Goal: Task Accomplishment & Management: Complete application form

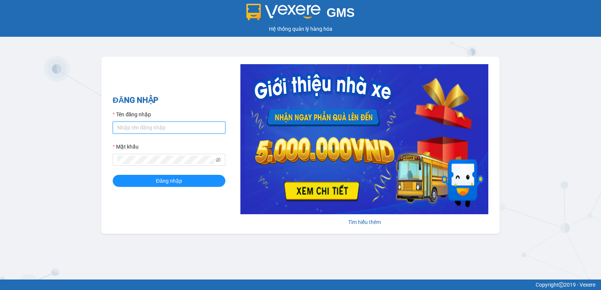
click at [163, 130] on input "Tên đăng nhập" at bounding box center [169, 128] width 113 height 12
type input "nguyenpht.kimhoang"
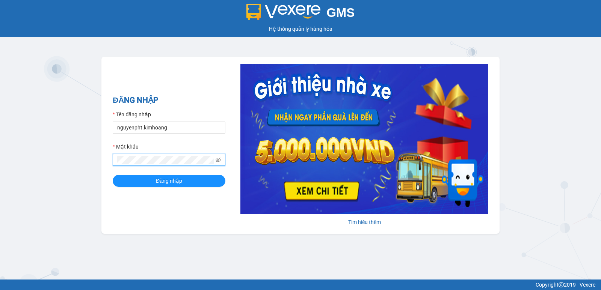
click at [113, 175] on button "Đăng nhập" at bounding box center [169, 181] width 113 height 12
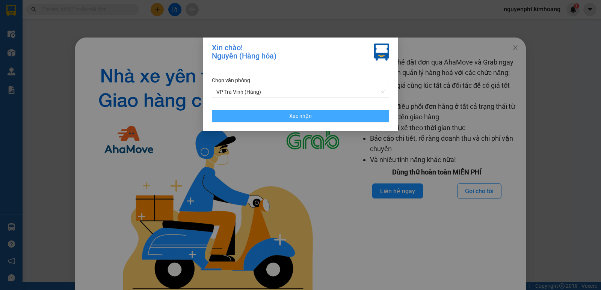
click at [334, 117] on button "Xác nhận" at bounding box center [300, 116] width 177 height 12
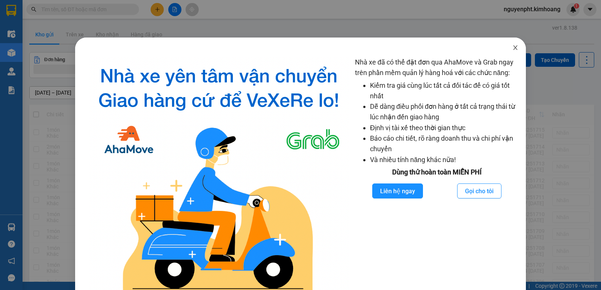
click at [513, 47] on icon "close" at bounding box center [515, 48] width 6 height 6
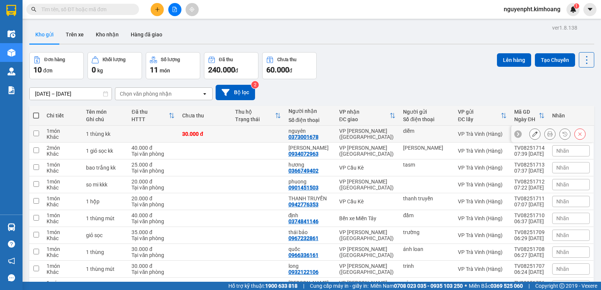
scroll to position [44, 0]
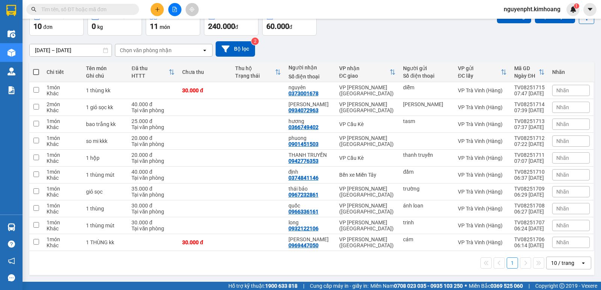
click at [560, 259] on div "10 / trang" at bounding box center [562, 263] width 23 height 8
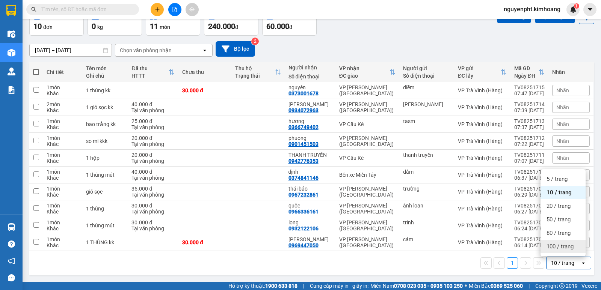
click at [554, 247] on span "100 / trang" at bounding box center [559, 247] width 27 height 8
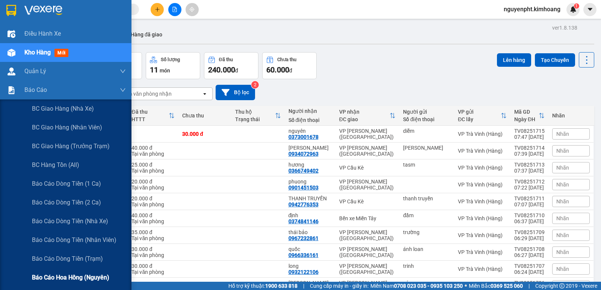
scroll to position [75, 0]
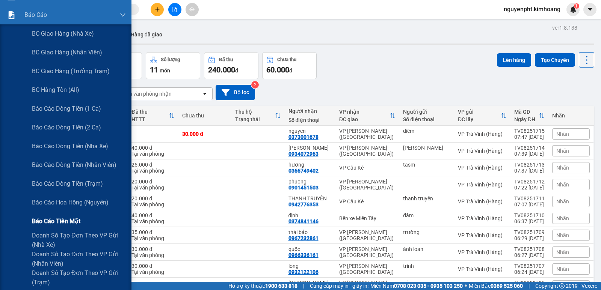
click at [66, 220] on span "Báo cáo tiền mặt" at bounding box center [56, 221] width 48 height 9
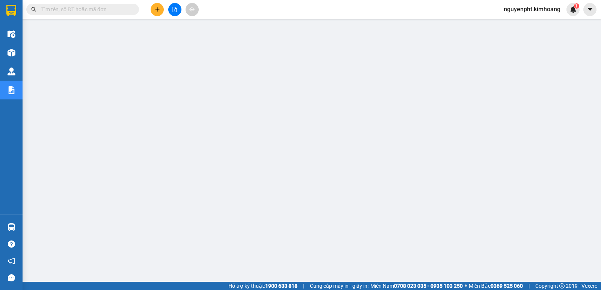
click at [122, 10] on input "text" at bounding box center [85, 9] width 89 height 8
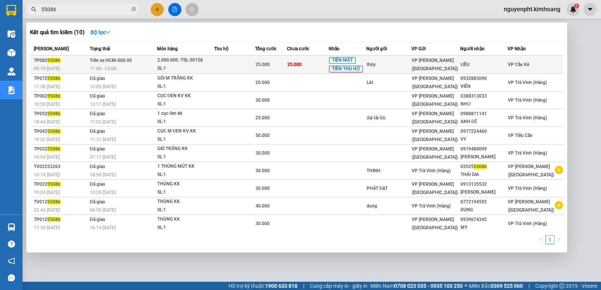
type input "55086"
click at [420, 66] on span "VP [PERSON_NAME] ([GEOGRAPHIC_DATA])" at bounding box center [434, 65] width 46 height 14
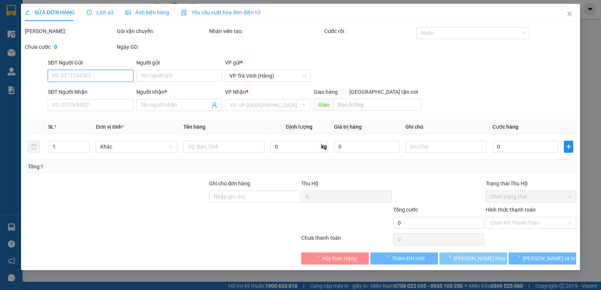
type input "thủy"
type input "LIỂU"
type input "25.000"
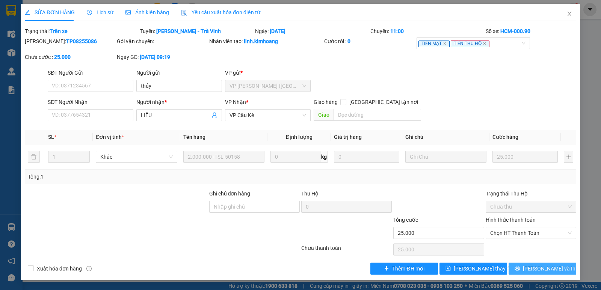
click at [519, 267] on button "[PERSON_NAME] và In" at bounding box center [542, 269] width 68 height 12
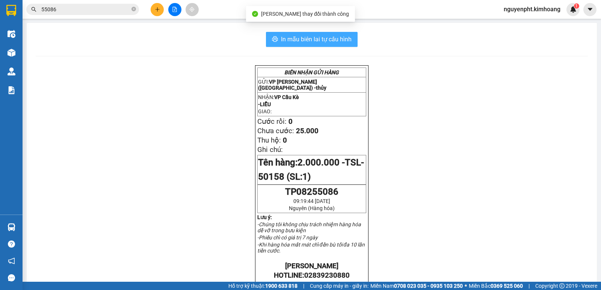
click at [346, 42] on span "In mẫu biên lai tự cấu hình" at bounding box center [316, 39] width 71 height 9
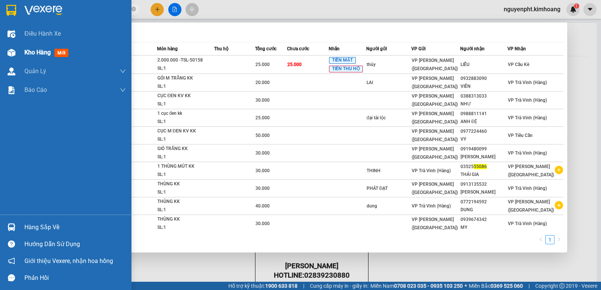
drag, startPoint x: 99, startPoint y: 8, endPoint x: 0, endPoint y: 50, distance: 108.1
click at [0, 41] on section "Kết quả tìm kiếm ( 10 ) Bộ lọc Mã ĐH Trạng thái Món hàng Thu hộ Tổng cước Chưa …" at bounding box center [300, 145] width 601 height 290
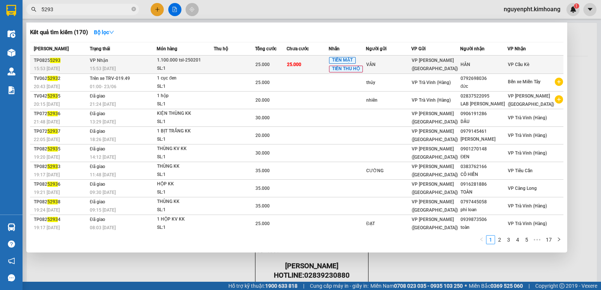
type input "5293"
click at [391, 67] on div "VÂN" at bounding box center [388, 65] width 45 height 8
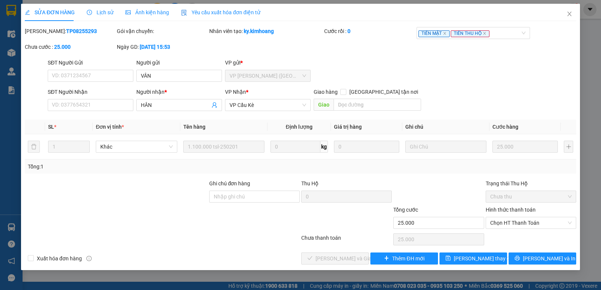
type input "VÂN"
type input "HÂN"
type input "25.000"
click at [532, 255] on button "[PERSON_NAME] và In" at bounding box center [542, 259] width 68 height 12
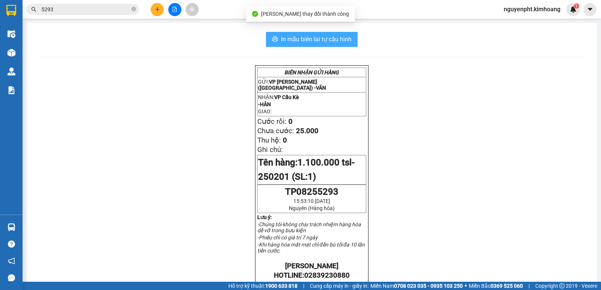
click at [334, 45] on button "In mẫu biên lai tự cấu hình" at bounding box center [312, 39] width 92 height 15
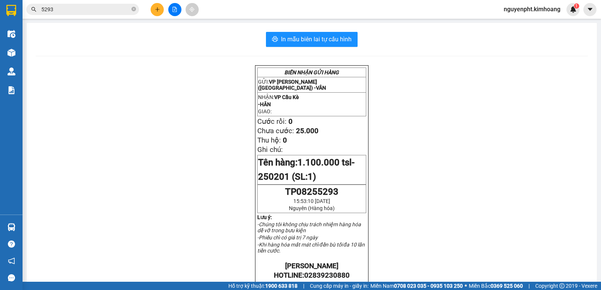
click at [100, 9] on input "5293" at bounding box center [85, 9] width 89 height 8
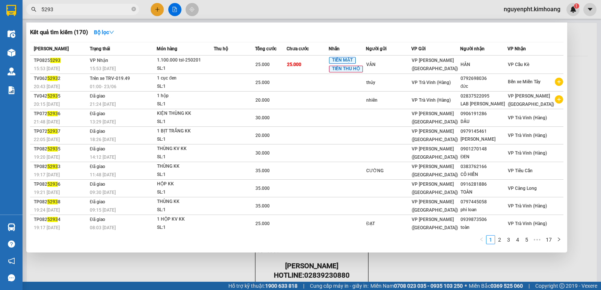
drag, startPoint x: 104, startPoint y: 9, endPoint x: 17, endPoint y: 37, distance: 91.3
click at [0, 38] on section "Kết quả tìm kiếm ( 170 ) Bộ lọc Mã ĐH Trạng thái Món hàng Thu hộ Tổng cước Chưa…" at bounding box center [300, 145] width 601 height 290
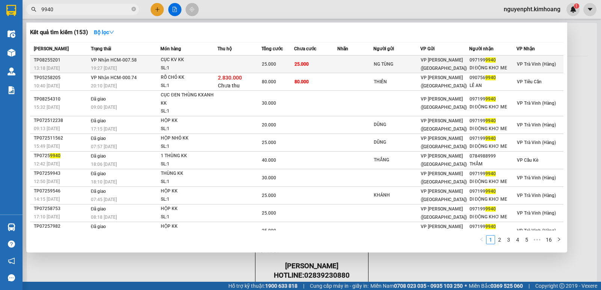
type input "9940"
click at [323, 64] on td "25.000" at bounding box center [315, 65] width 43 height 18
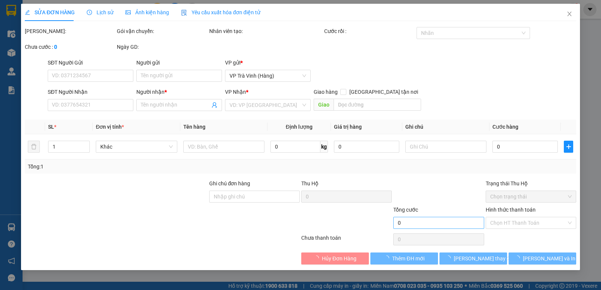
type input "NG TÙNG"
type input "0971999940"
type input "DI ĐỘNG KHƠ ME"
type input "25.000"
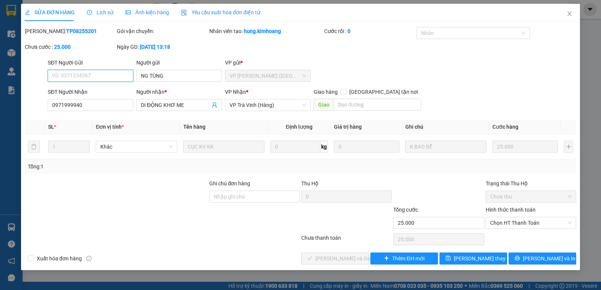
drag, startPoint x: 495, startPoint y: 223, endPoint x: 495, endPoint y: 229, distance: 6.4
click at [495, 223] on span "Chọn HT Thanh Toán" at bounding box center [530, 222] width 81 height 11
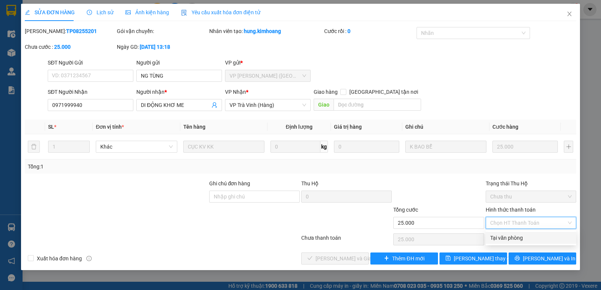
click at [494, 241] on div "Tại văn phòng" at bounding box center [530, 238] width 81 height 8
type input "0"
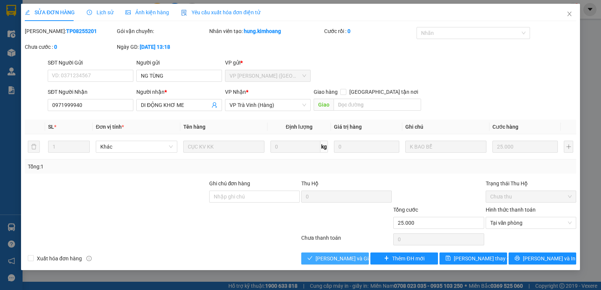
click at [328, 254] on span "[PERSON_NAME] và Giao hàng" at bounding box center [351, 258] width 72 height 8
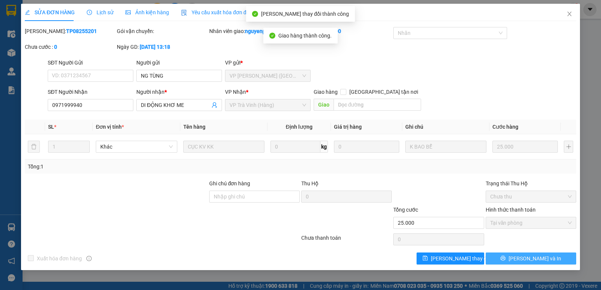
click at [564, 261] on button "[PERSON_NAME] và In" at bounding box center [530, 259] width 90 height 12
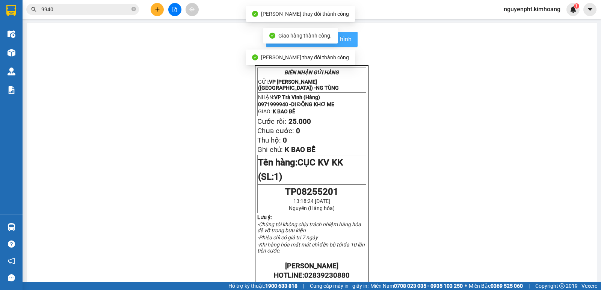
click at [344, 45] on button "In mẫu biên lai tự cấu hình" at bounding box center [312, 39] width 92 height 15
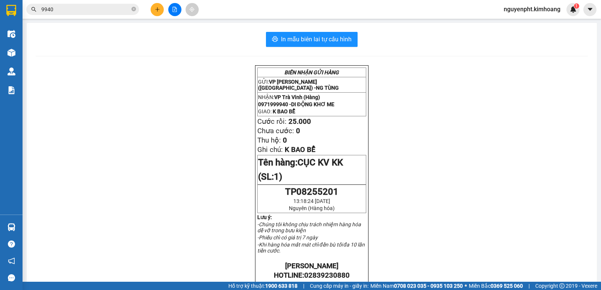
click at [134, 9] on icon "close-circle" at bounding box center [133, 9] width 5 height 5
click at [155, 13] on button at bounding box center [157, 9] width 13 height 13
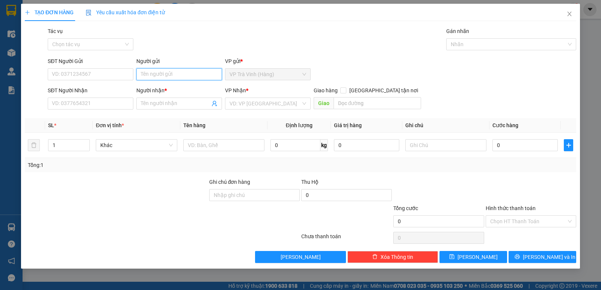
click at [160, 75] on input "Người gửi" at bounding box center [179, 74] width 86 height 12
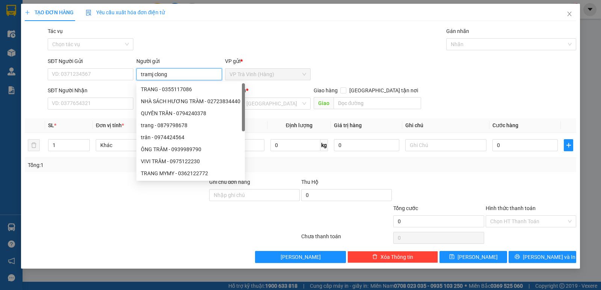
type input "tramj clong"
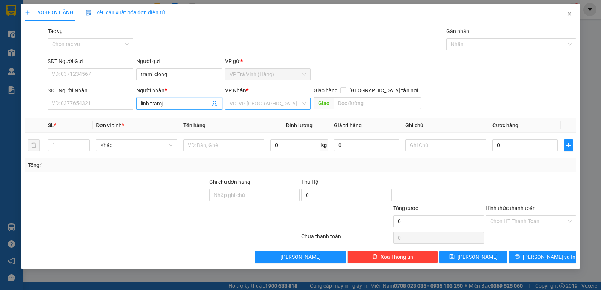
type input "linh tramj"
drag, startPoint x: 234, startPoint y: 102, endPoint x: 231, endPoint y: 119, distance: 16.4
click at [234, 104] on input "search" at bounding box center [264, 103] width 71 height 11
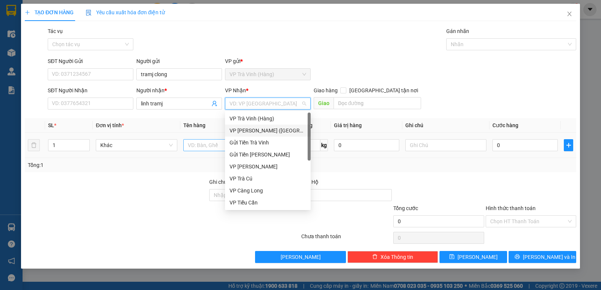
drag, startPoint x: 238, startPoint y: 129, endPoint x: 223, endPoint y: 145, distance: 22.3
click at [238, 130] on div "VP [PERSON_NAME] ([GEOGRAPHIC_DATA])" at bounding box center [267, 130] width 77 height 8
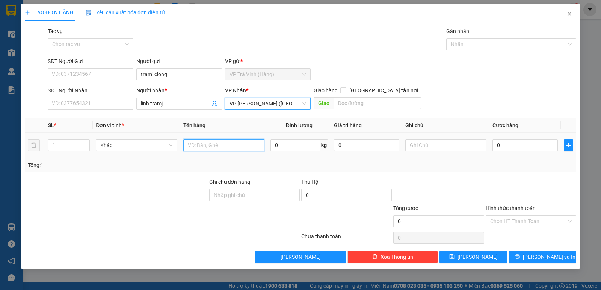
click at [213, 148] on input "text" at bounding box center [223, 145] width 81 height 12
type input "tienef m 1.720.000 sl8250126"
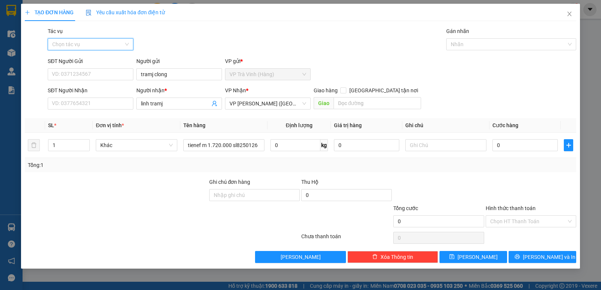
click at [84, 47] on input "Tác vụ" at bounding box center [87, 44] width 71 height 11
click at [83, 73] on div "Nhập hàng kho nhận" at bounding box center [90, 71] width 77 height 8
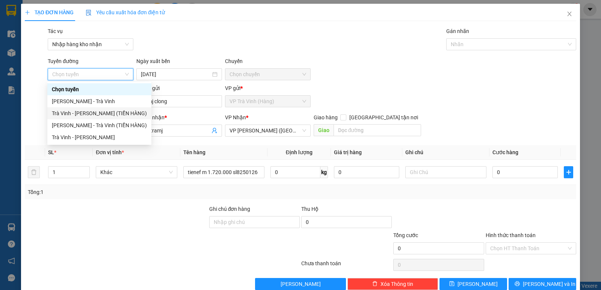
click at [90, 115] on div "Trà Vinh - [PERSON_NAME] (TIỀN HÀNG)" at bounding box center [99, 113] width 95 height 8
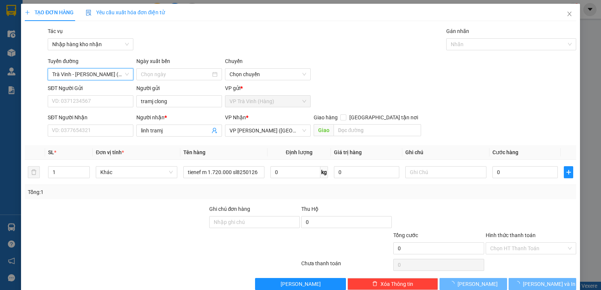
type input "[DATE]"
drag, startPoint x: 499, startPoint y: 42, endPoint x: 487, endPoint y: 51, distance: 15.0
click at [498, 43] on div at bounding box center [507, 44] width 119 height 9
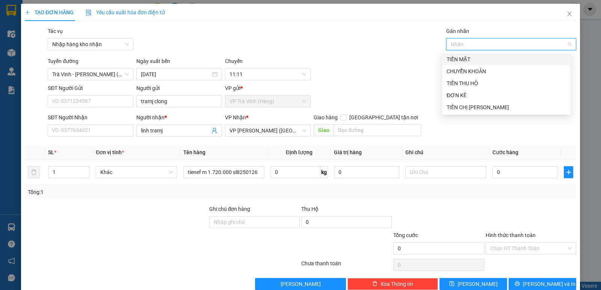
drag, startPoint x: 458, startPoint y: 61, endPoint x: 454, endPoint y: 85, distance: 24.7
click at [458, 61] on div "TIỀN MẶT" at bounding box center [505, 59] width 119 height 8
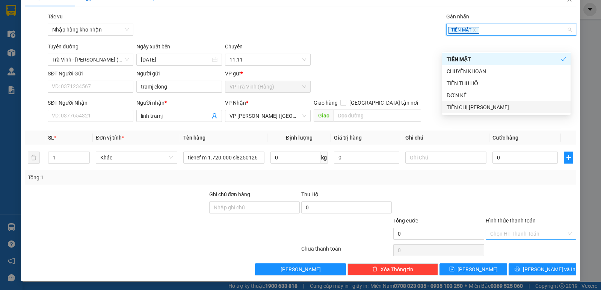
drag, startPoint x: 513, startPoint y: 232, endPoint x: 505, endPoint y: 234, distance: 8.0
click at [512, 234] on input "Hình thức thanh toán" at bounding box center [528, 233] width 76 height 11
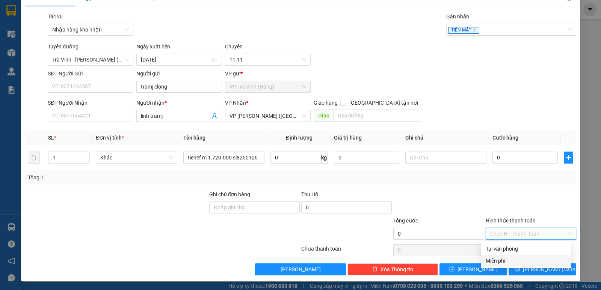
click at [503, 259] on div "Miễn phí" at bounding box center [525, 261] width 81 height 8
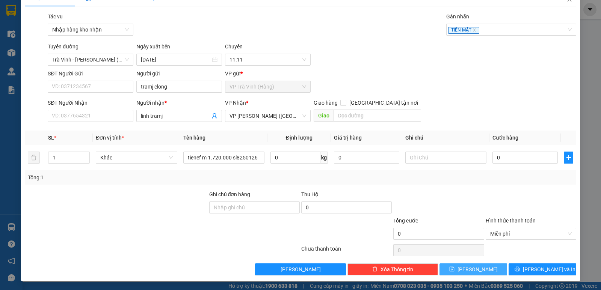
click at [470, 271] on span "[PERSON_NAME]" at bounding box center [477, 269] width 40 height 8
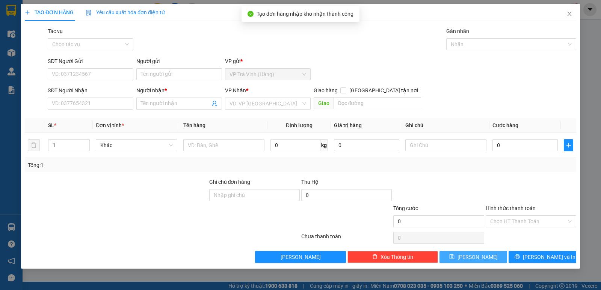
scroll to position [0, 0]
click at [568, 11] on icon "close" at bounding box center [569, 14] width 6 height 6
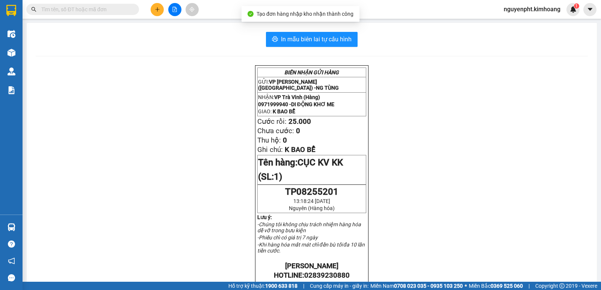
drag, startPoint x: 79, startPoint y: 9, endPoint x: 79, endPoint y: 15, distance: 5.6
click at [80, 10] on input "text" at bounding box center [85, 9] width 89 height 8
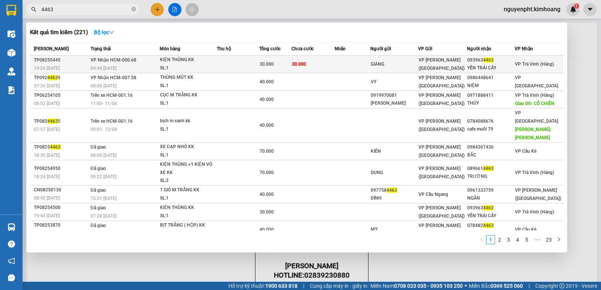
type input "4463"
click at [330, 64] on td "30.000" at bounding box center [312, 65] width 43 height 18
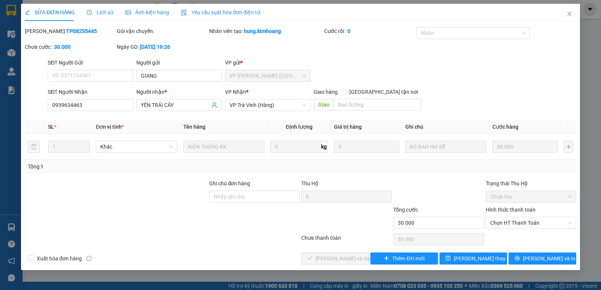
type input "GIANG"
type input "0939634463"
type input "YẾN TRÁI CÂY"
type input "30.000"
drag, startPoint x: 518, startPoint y: 223, endPoint x: 516, endPoint y: 228, distance: 5.6
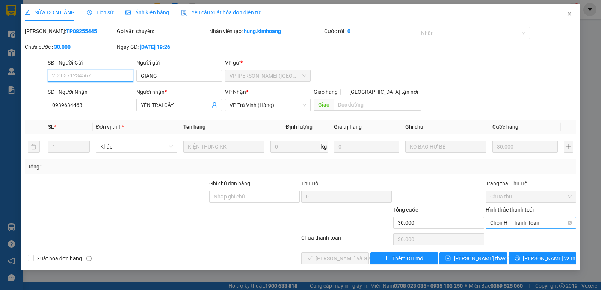
click at [518, 223] on span "Chọn HT Thanh Toán" at bounding box center [530, 222] width 81 height 11
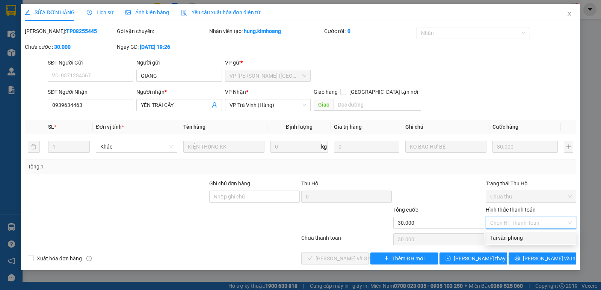
drag, startPoint x: 514, startPoint y: 238, endPoint x: 498, endPoint y: 241, distance: 16.3
click at [513, 238] on div "Tại văn phòng" at bounding box center [530, 238] width 81 height 8
type input "0"
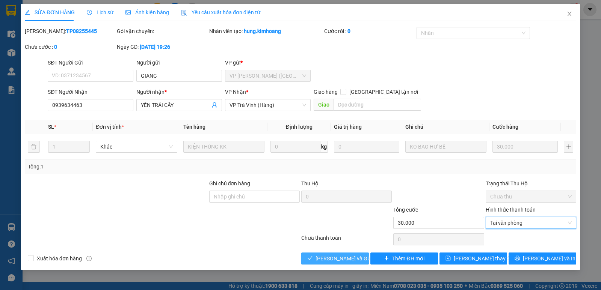
click at [349, 257] on span "[PERSON_NAME] và Giao hàng" at bounding box center [351, 258] width 72 height 8
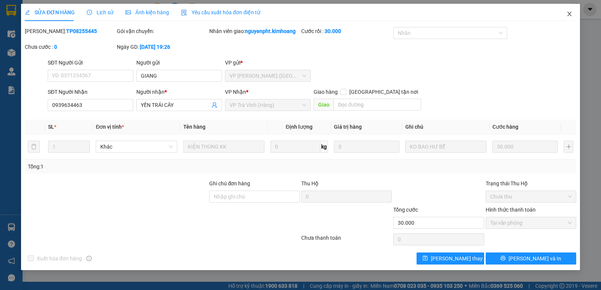
click at [569, 14] on icon "close" at bounding box center [569, 14] width 4 height 5
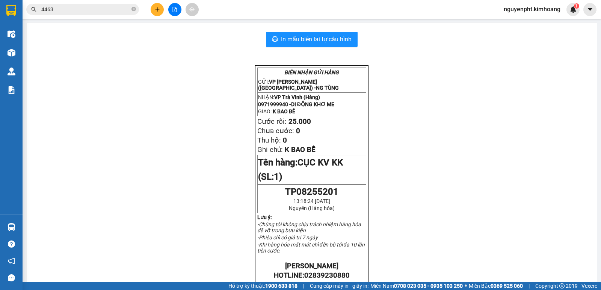
drag, startPoint x: 68, startPoint y: 8, endPoint x: 0, endPoint y: 13, distance: 68.1
click at [0, 12] on section "Kết quả tìm kiếm ( 221 ) Bộ lọc Mã ĐH Trạng thái Món hàng Thu hộ Tổng cước Chưa…" at bounding box center [300, 145] width 601 height 290
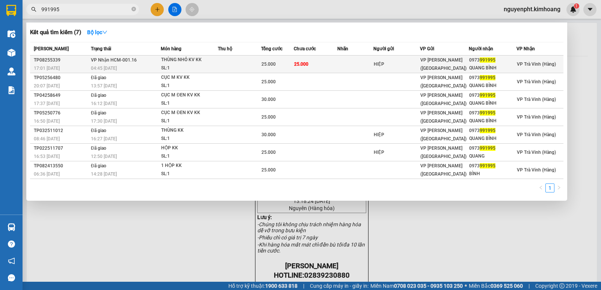
type input "991995"
click at [306, 69] on td "25.000" at bounding box center [316, 65] width 44 height 18
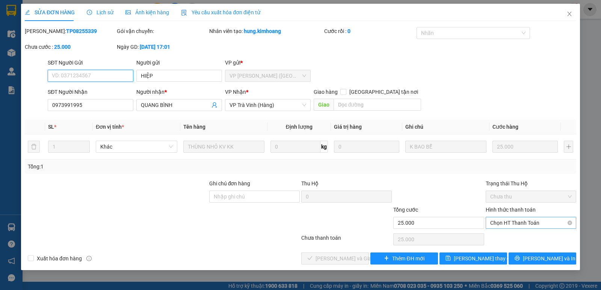
click at [522, 222] on span "Chọn HT Thanh Toán" at bounding box center [530, 222] width 81 height 11
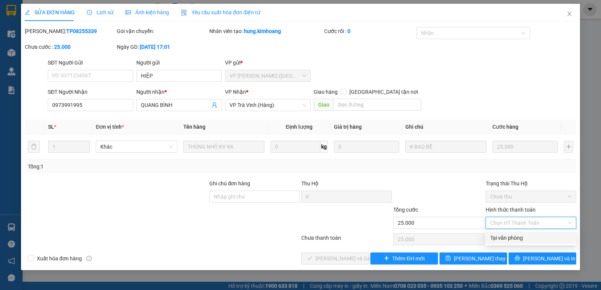
drag, startPoint x: 509, startPoint y: 238, endPoint x: 429, endPoint y: 266, distance: 84.9
click at [506, 239] on div "Tại văn phòng" at bounding box center [530, 238] width 81 height 8
type input "0"
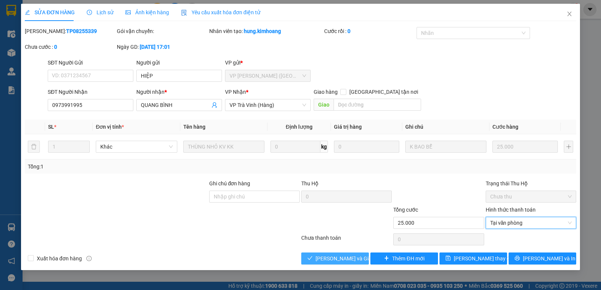
click at [338, 259] on span "[PERSON_NAME] và Giao hàng" at bounding box center [351, 258] width 72 height 8
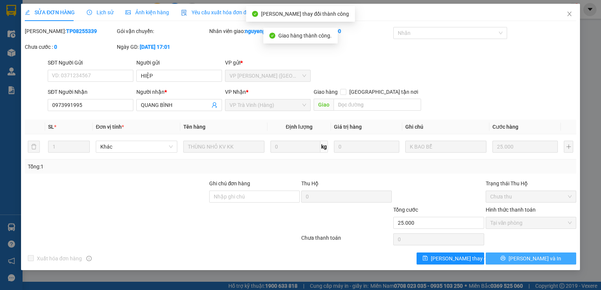
drag, startPoint x: 551, startPoint y: 259, endPoint x: 547, endPoint y: 256, distance: 4.8
click at [550, 259] on button "[PERSON_NAME] và In" at bounding box center [530, 259] width 90 height 12
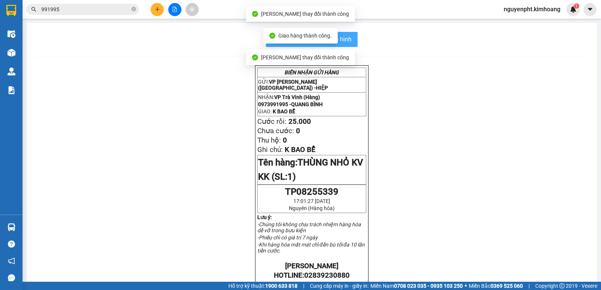
click at [346, 39] on span "In mẫu biên lai tự cấu hình" at bounding box center [316, 39] width 71 height 9
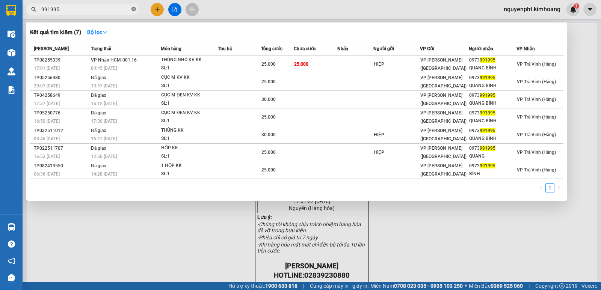
click at [134, 9] on icon "close-circle" at bounding box center [133, 9] width 5 height 5
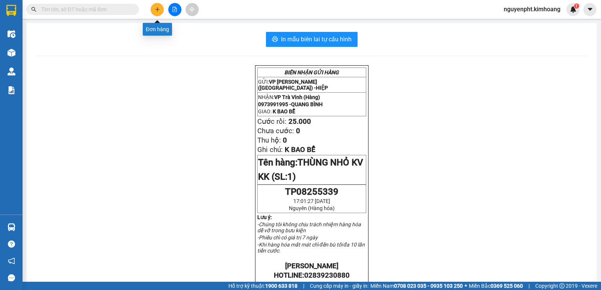
click at [157, 11] on icon "plus" at bounding box center [157, 9] width 5 height 5
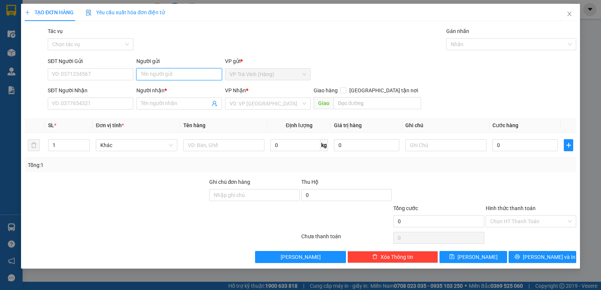
drag, startPoint x: 168, startPoint y: 78, endPoint x: 178, endPoint y: 69, distance: 13.8
click at [168, 78] on input "Người gửi" at bounding box center [179, 74] width 86 height 12
type input "tramj vl"
type input "linh tram"
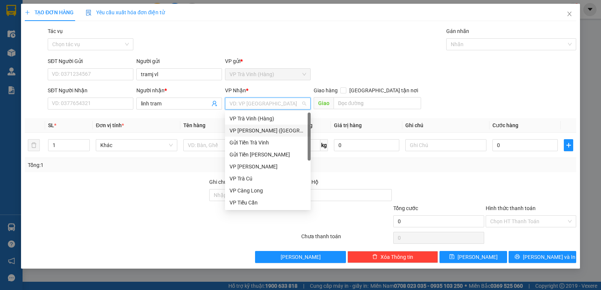
click at [248, 130] on div "VP [PERSON_NAME] ([GEOGRAPHIC_DATA])" at bounding box center [267, 130] width 77 height 8
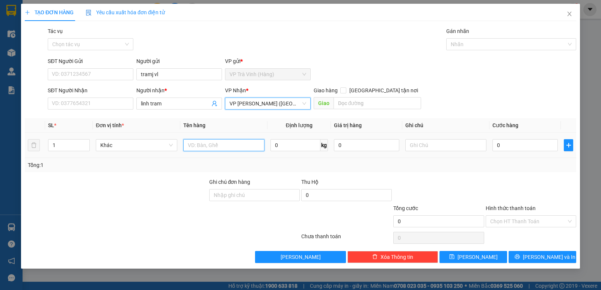
click at [222, 145] on input "text" at bounding box center [223, 145] width 81 height 12
type input "tien m 1.300.000"
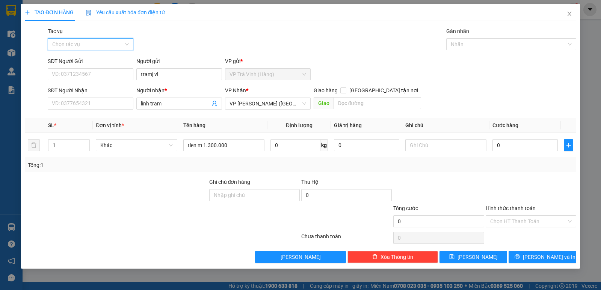
drag, startPoint x: 116, startPoint y: 43, endPoint x: 101, endPoint y: 62, distance: 24.2
click at [116, 44] on input "Tác vụ" at bounding box center [87, 44] width 71 height 11
click at [96, 73] on div "Nhập hàng kho nhận" at bounding box center [90, 71] width 77 height 8
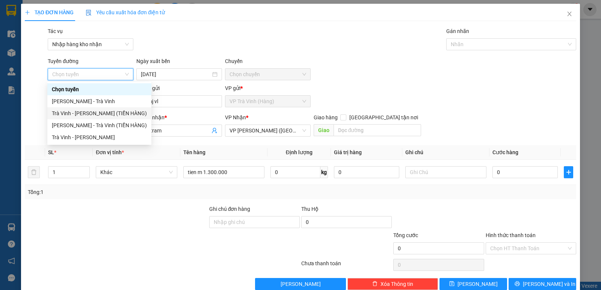
click at [100, 116] on div "Trà Vinh - [PERSON_NAME] (TIỀN HÀNG)" at bounding box center [99, 113] width 95 height 8
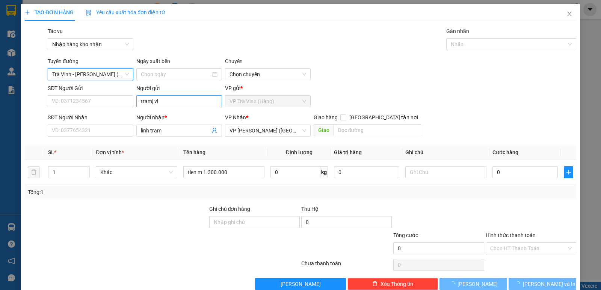
type input "[DATE]"
drag, startPoint x: 509, startPoint y: 46, endPoint x: 504, endPoint y: 50, distance: 6.4
click at [508, 47] on div at bounding box center [507, 44] width 119 height 9
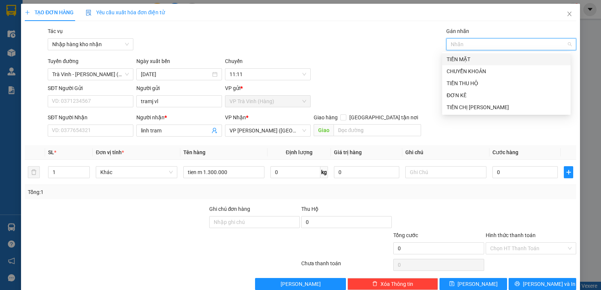
drag, startPoint x: 465, startPoint y: 59, endPoint x: 462, endPoint y: 69, distance: 11.2
click at [465, 60] on div "TIỀN MẶT" at bounding box center [505, 59] width 119 height 8
click at [520, 174] on input "0" at bounding box center [524, 172] width 65 height 12
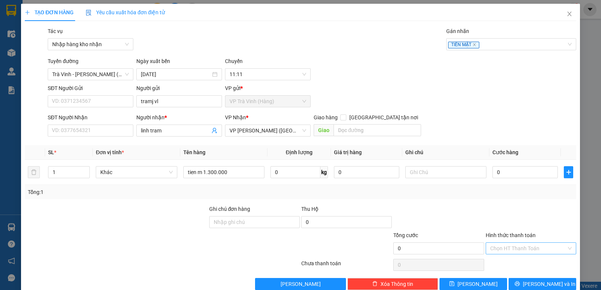
click at [511, 253] on input "Hình thức thanh toán" at bounding box center [528, 248] width 76 height 11
drag, startPoint x: 505, startPoint y: 277, endPoint x: 497, endPoint y: 270, distance: 11.4
click at [505, 277] on div "Miễn phí" at bounding box center [525, 275] width 81 height 8
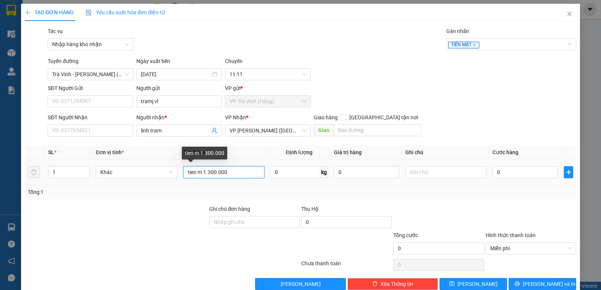
click at [238, 169] on input "tien m 1.300.000" at bounding box center [223, 172] width 81 height 12
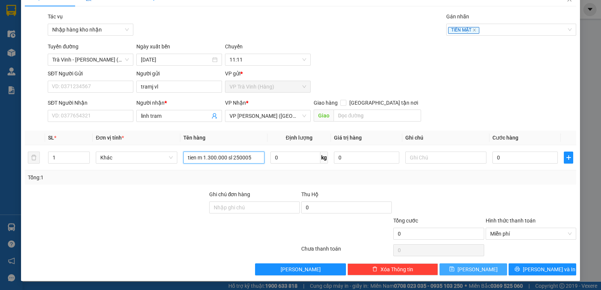
type input "tien m 1.300.000 sl 250005"
click at [465, 270] on button "[PERSON_NAME]" at bounding box center [473, 270] width 68 height 12
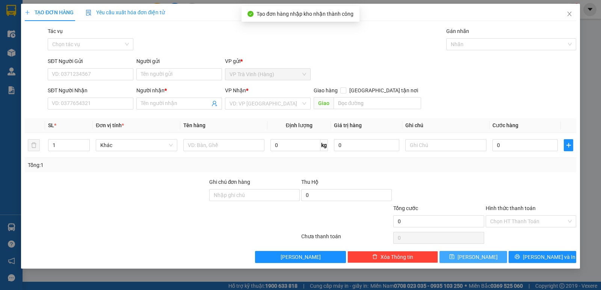
scroll to position [0, 0]
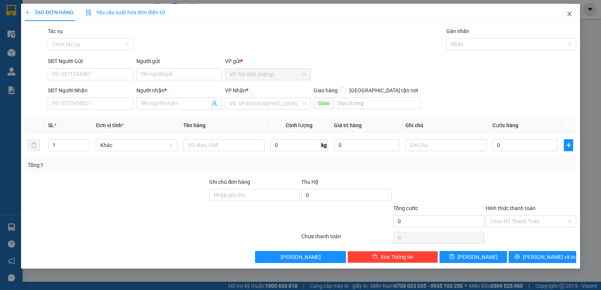
drag, startPoint x: 570, startPoint y: 14, endPoint x: 547, endPoint y: 16, distance: 23.4
click at [570, 14] on icon "close" at bounding box center [569, 14] width 6 height 6
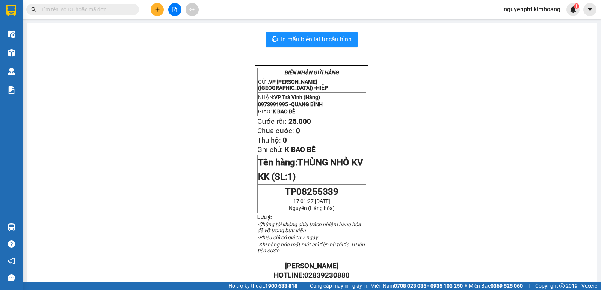
click at [97, 12] on input "text" at bounding box center [85, 9] width 89 height 8
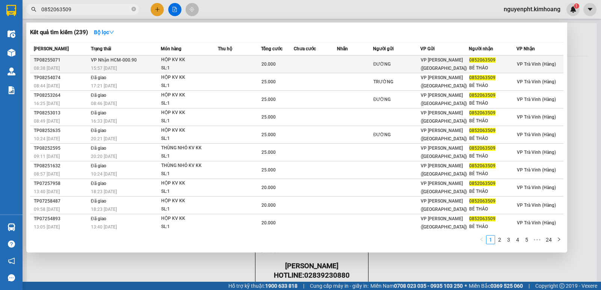
type input "0852063509"
click at [208, 64] on div "HỘP KV KK" at bounding box center [189, 60] width 56 height 8
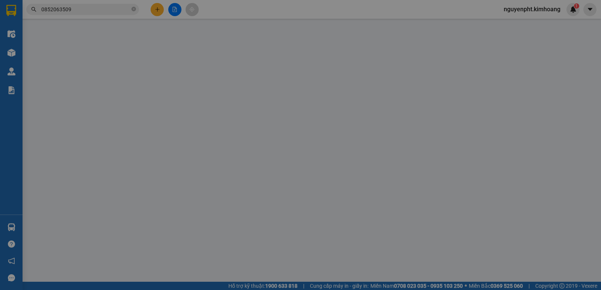
type input "ĐƯỜNG"
type input "0852063509"
type input "BÉ THẢO"
type input "20.000"
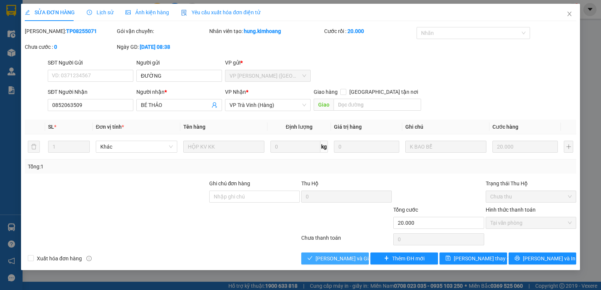
click at [328, 257] on span "[PERSON_NAME] và Giao hàng" at bounding box center [351, 258] width 72 height 8
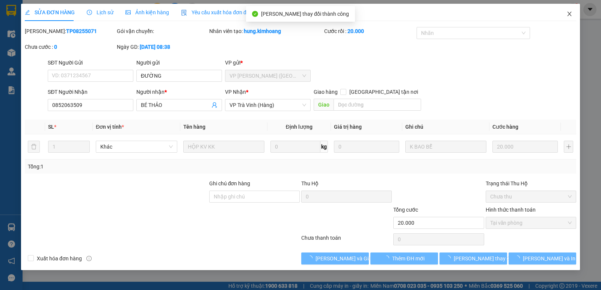
click at [571, 13] on icon "close" at bounding box center [569, 14] width 6 height 6
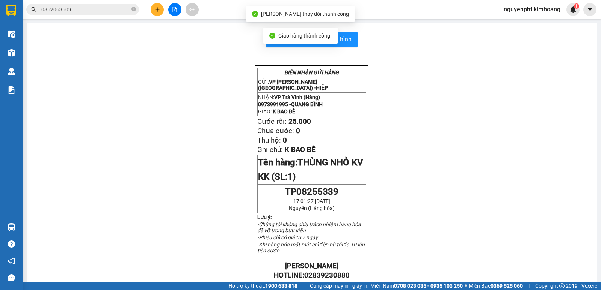
click at [133, 7] on icon "close-circle" at bounding box center [133, 9] width 5 height 5
click at [156, 9] on icon "plus" at bounding box center [157, 9] width 4 height 0
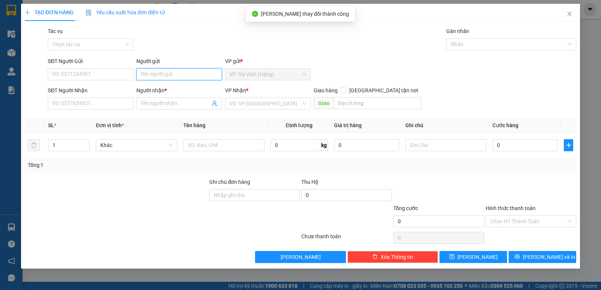
click at [160, 77] on input "Người gửi" at bounding box center [179, 74] width 86 height 12
drag, startPoint x: 184, startPoint y: 77, endPoint x: 0, endPoint y: 75, distance: 183.6
click at [0, 75] on div "TẠO ĐƠN HÀNG Yêu cầu xuất hóa đơn điện tử Transit Pickup Surcharge Ids Transit …" at bounding box center [300, 145] width 601 height 290
type input "chị [PERSON_NAME]"
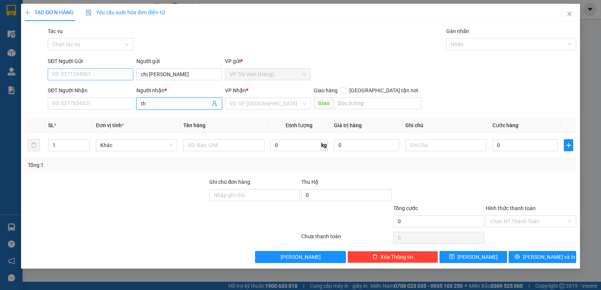
type input "t"
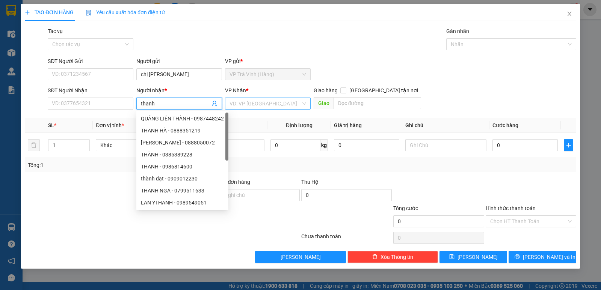
type input "thanh"
click at [232, 107] on input "search" at bounding box center [264, 103] width 71 height 11
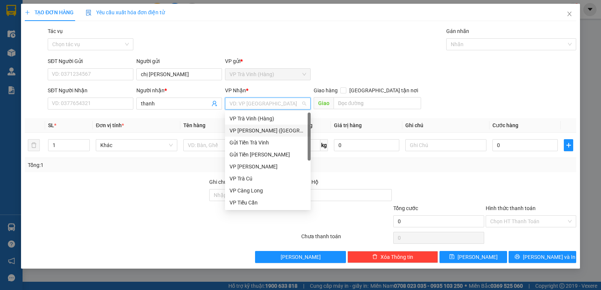
click at [254, 133] on div "VP [PERSON_NAME] ([GEOGRAPHIC_DATA])" at bounding box center [267, 130] width 77 height 8
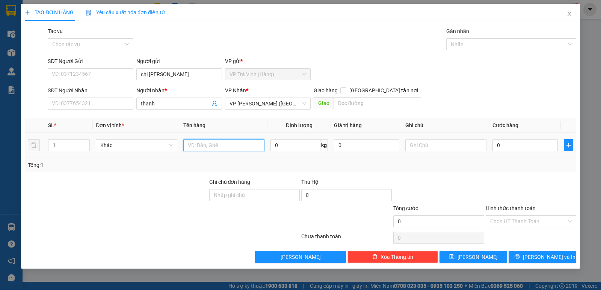
click at [208, 142] on input "text" at bounding box center [223, 145] width 81 height 12
type input "tiền sl 5330 2.940.000"
click at [527, 146] on input "0" at bounding box center [524, 145] width 65 height 12
type input "2"
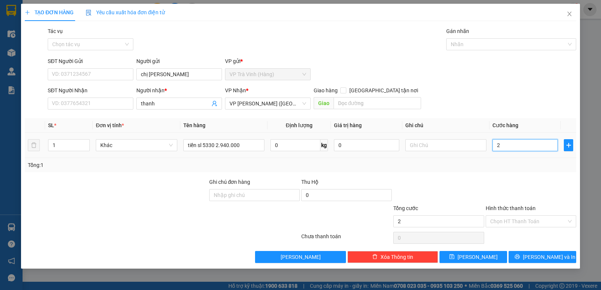
type input "2"
type input "20"
type input "20.000"
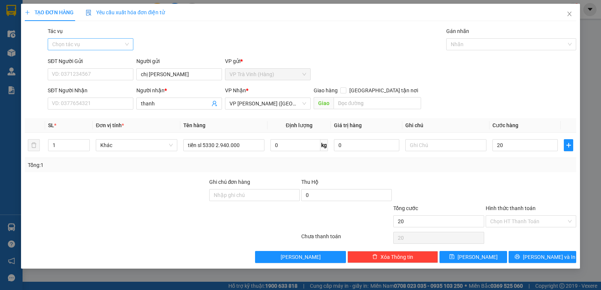
type input "20.000"
click at [96, 42] on input "Tác vụ" at bounding box center [87, 44] width 71 height 11
click at [80, 71] on div "Nhập hàng kho nhận" at bounding box center [90, 71] width 77 height 8
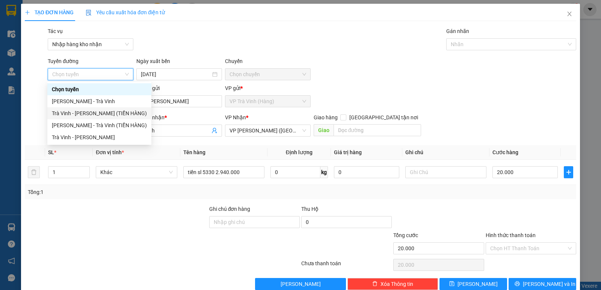
click at [85, 112] on div "Trà Vinh - [PERSON_NAME] (TIỀN HÀNG)" at bounding box center [99, 113] width 95 height 8
type input "[DATE]"
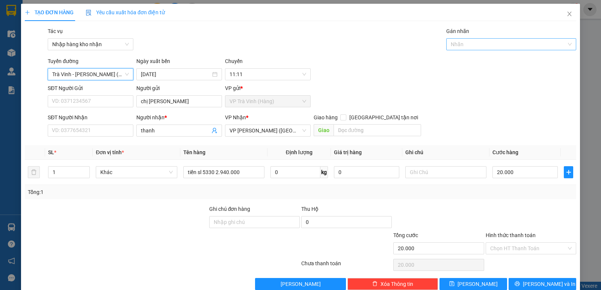
click at [476, 44] on div at bounding box center [507, 44] width 119 height 9
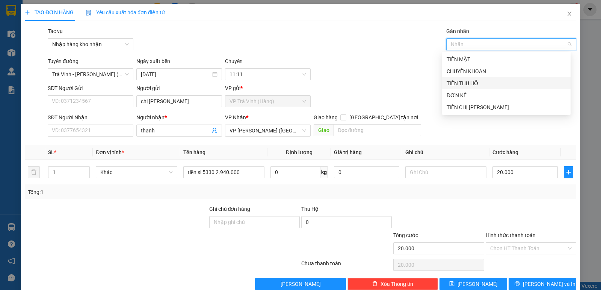
click at [467, 81] on div "TIỀN THU HỘ" at bounding box center [505, 83] width 119 height 8
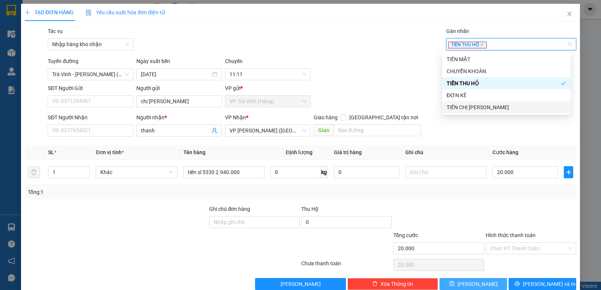
click at [493, 280] on button "[PERSON_NAME]" at bounding box center [473, 284] width 68 height 12
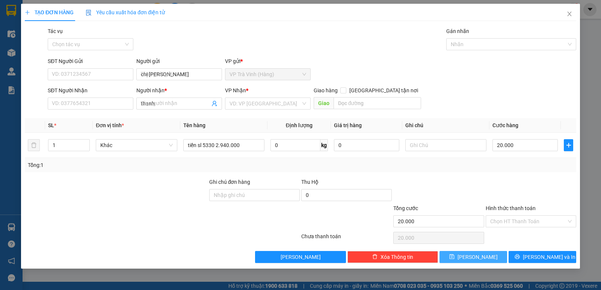
type input "0"
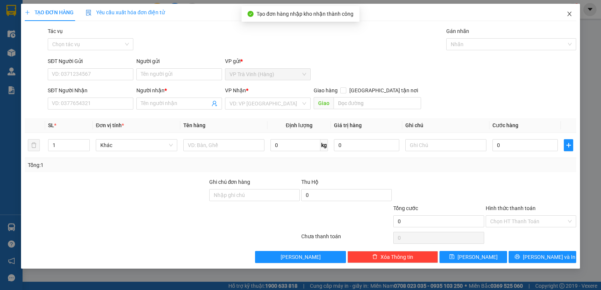
drag, startPoint x: 571, startPoint y: 17, endPoint x: 531, endPoint y: 5, distance: 41.9
click at [571, 17] on icon "close" at bounding box center [569, 14] width 6 height 6
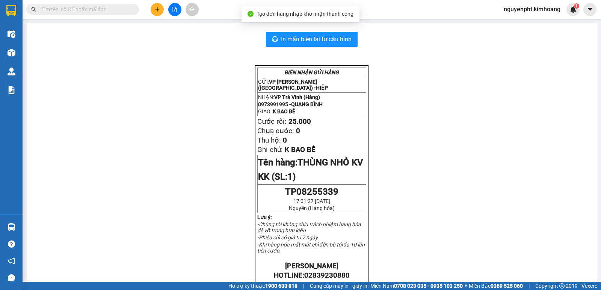
click at [98, 6] on input "text" at bounding box center [85, 9] width 89 height 8
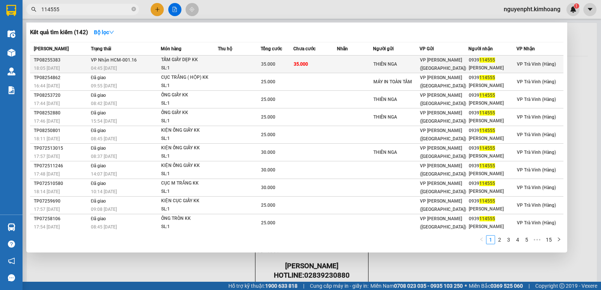
type input "114555"
click at [254, 62] on td at bounding box center [239, 65] width 43 height 18
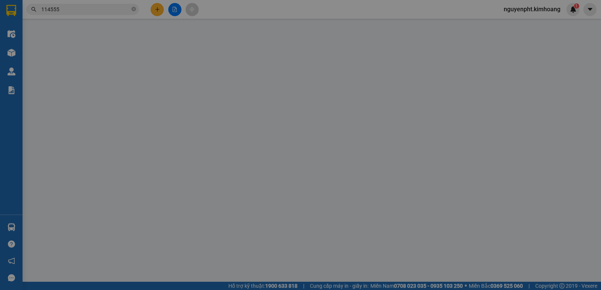
type input "THIÊN NGA"
type input "0939114555"
type input "[PERSON_NAME]"
type input "35.000"
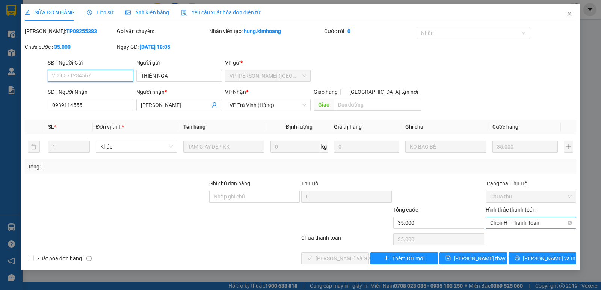
click at [507, 223] on span "Chọn HT Thanh Toán" at bounding box center [530, 222] width 81 height 11
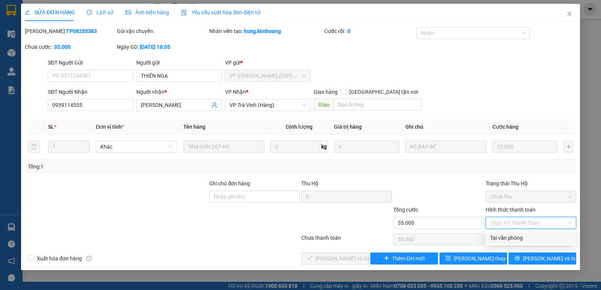
click at [506, 235] on div "Tại văn phòng" at bounding box center [530, 238] width 81 height 8
type input "0"
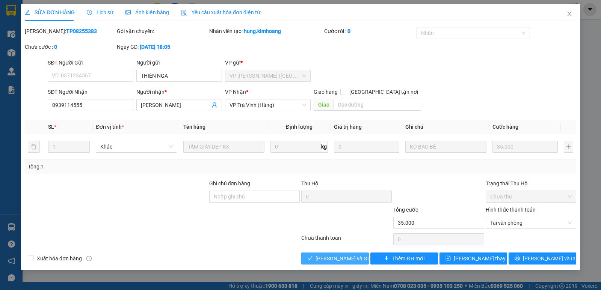
click at [336, 257] on span "[PERSON_NAME] và Giao hàng" at bounding box center [351, 258] width 72 height 8
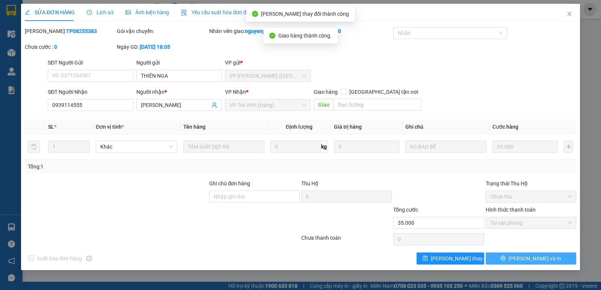
drag, startPoint x: 528, startPoint y: 257, endPoint x: 524, endPoint y: 259, distance: 4.5
click at [527, 257] on span "[PERSON_NAME] và In" at bounding box center [534, 258] width 53 height 8
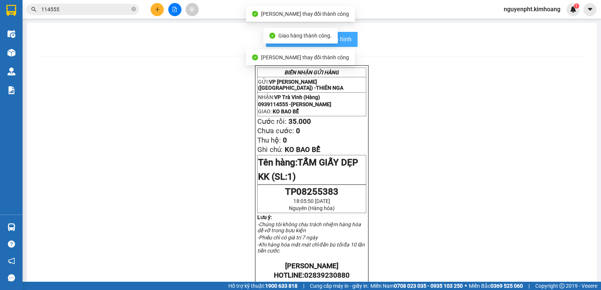
drag, startPoint x: 349, startPoint y: 34, endPoint x: 340, endPoint y: 38, distance: 9.3
click at [349, 34] on button "In mẫu biên lai tự cấu hình" at bounding box center [312, 39] width 92 height 15
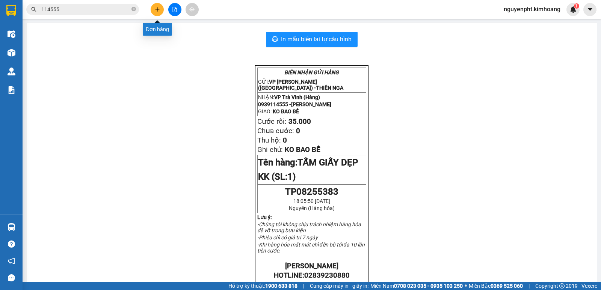
click at [153, 9] on button at bounding box center [157, 9] width 13 height 13
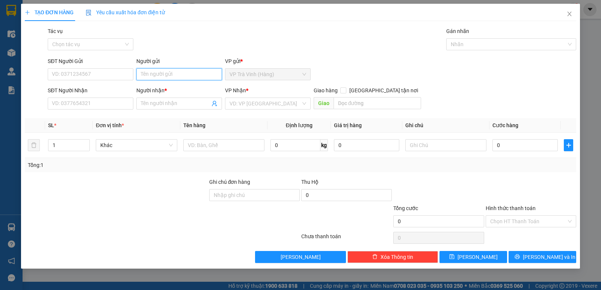
click at [185, 76] on input "Người gửi" at bounding box center [179, 74] width 86 height 12
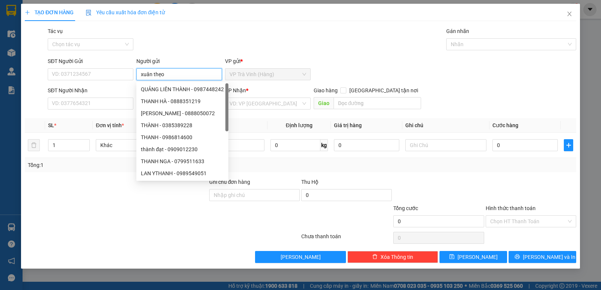
type input "xuân thẹo"
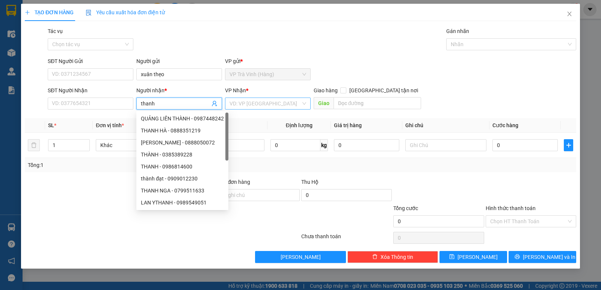
type input "thanh"
drag, startPoint x: 267, startPoint y: 102, endPoint x: 258, endPoint y: 108, distance: 10.0
click at [266, 102] on input "search" at bounding box center [264, 103] width 71 height 11
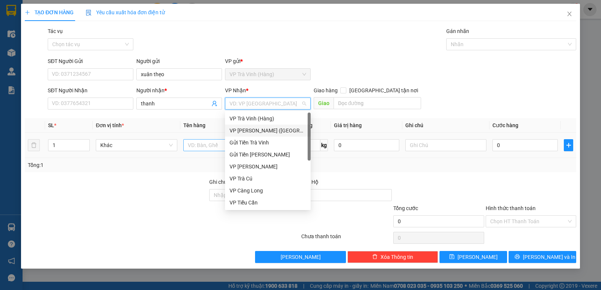
drag, startPoint x: 249, startPoint y: 130, endPoint x: 236, endPoint y: 139, distance: 16.5
click at [249, 131] on div "VP [PERSON_NAME] ([GEOGRAPHIC_DATA])" at bounding box center [267, 130] width 77 height 8
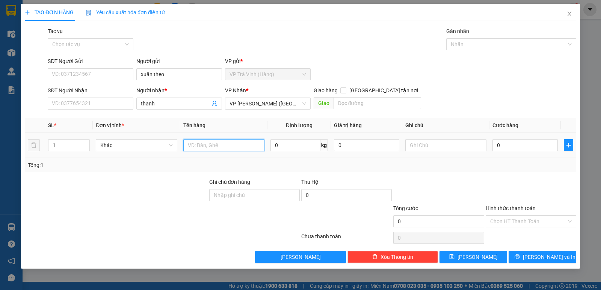
click at [201, 145] on input "text" at bounding box center [223, 145] width 81 height 12
type input "tiền sl 5331 3.630.000"
click at [510, 145] on input "0" at bounding box center [524, 145] width 65 height 12
type input "2"
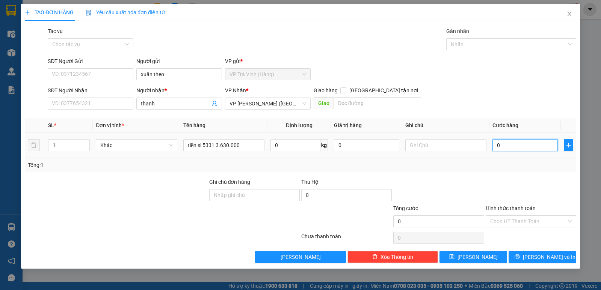
type input "2"
type input "25"
type input "25.000"
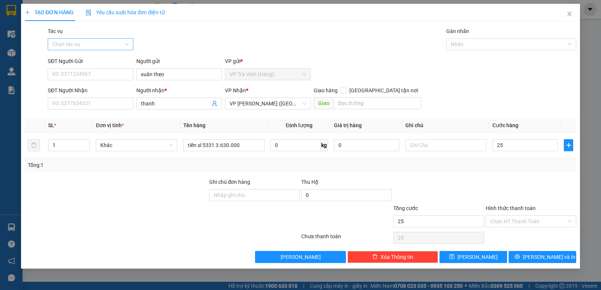
type input "25.000"
click at [98, 42] on input "Tác vụ" at bounding box center [87, 44] width 71 height 11
click at [79, 69] on div "Nhập hàng kho nhận" at bounding box center [90, 71] width 77 height 8
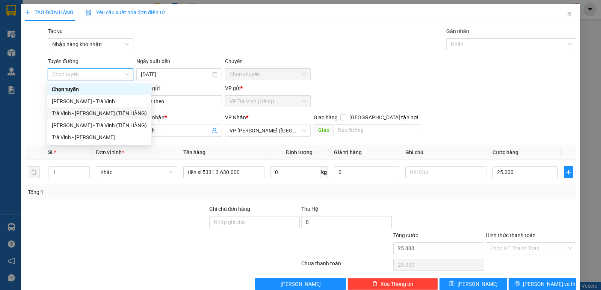
click at [89, 112] on div "Trà Vinh - [PERSON_NAME] (TIỀN HÀNG)" at bounding box center [99, 113] width 95 height 8
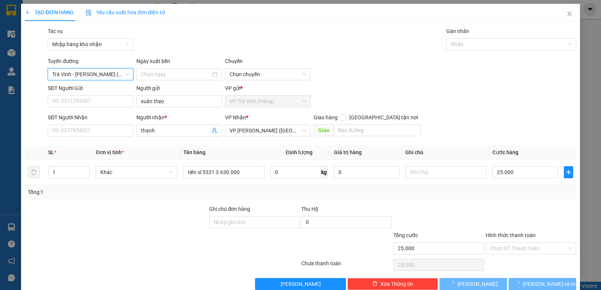
type input "[DATE]"
click at [468, 42] on div at bounding box center [507, 44] width 119 height 9
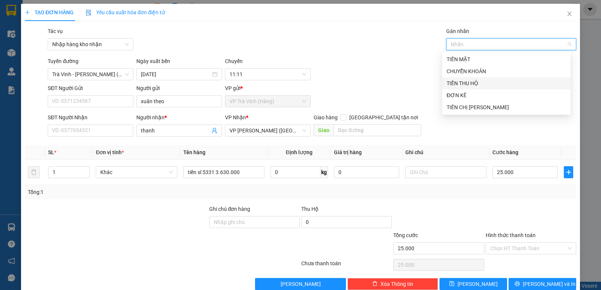
click at [463, 83] on div "TIỀN THU HỘ" at bounding box center [505, 83] width 119 height 8
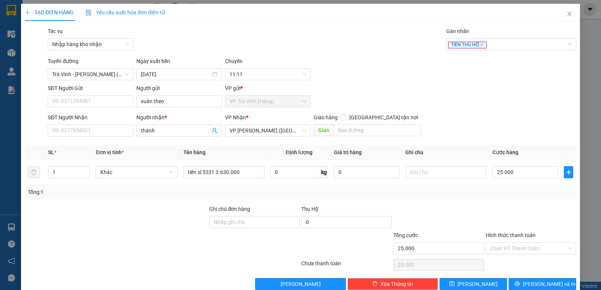
click at [374, 84] on div "SĐT Người Gửi VD: 0371234567 Người gửi xuân thẹo VP gửi * VP [PERSON_NAME] (Hàn…" at bounding box center [311, 97] width 531 height 26
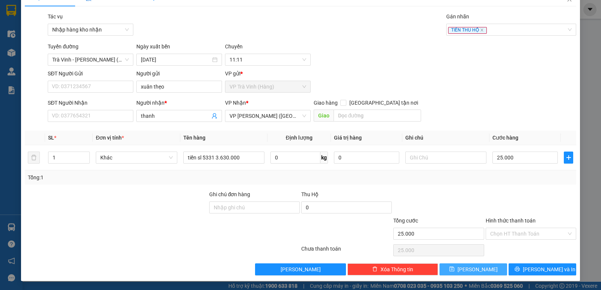
click at [467, 270] on button "[PERSON_NAME]" at bounding box center [473, 270] width 68 height 12
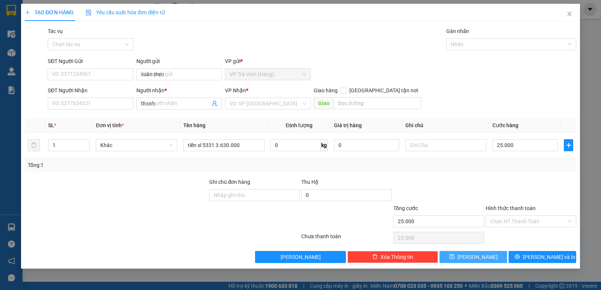
type input "0"
click at [569, 17] on icon "close" at bounding box center [569, 14] width 6 height 6
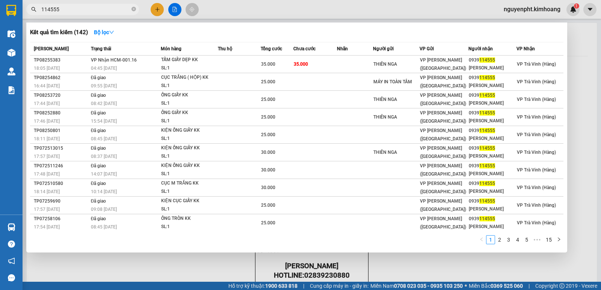
drag, startPoint x: 99, startPoint y: 11, endPoint x: 0, endPoint y: 2, distance: 99.1
click at [0, 13] on section "Kết quả tìm kiếm ( 142 ) Bộ lọc Mã ĐH Trạng thái Món hàng Thu hộ Tổng cước Chưa…" at bounding box center [300, 145] width 601 height 290
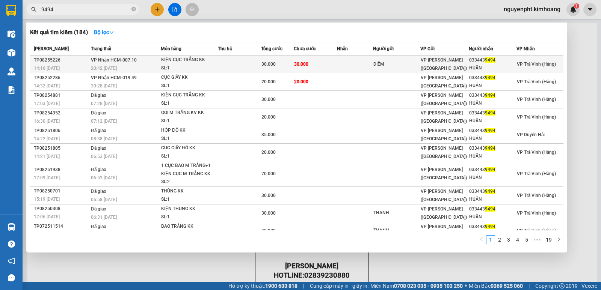
type input "9494"
click at [255, 65] on td at bounding box center [239, 65] width 43 height 18
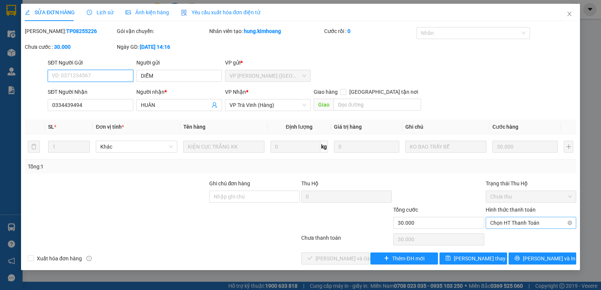
click at [524, 218] on span "Chọn HT Thanh Toán" at bounding box center [530, 222] width 81 height 11
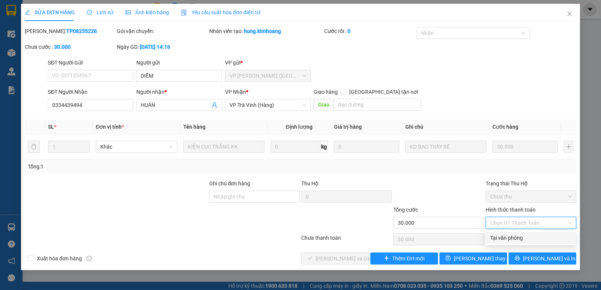
drag, startPoint x: 518, startPoint y: 233, endPoint x: 510, endPoint y: 237, distance: 7.9
click at [516, 234] on div "Tại văn phòng" at bounding box center [530, 238] width 90 height 12
type input "0"
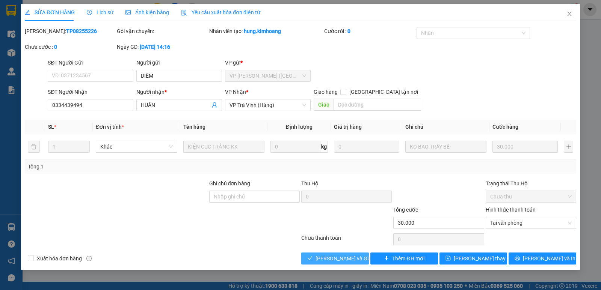
click at [341, 254] on span "[PERSON_NAME] và Giao hàng" at bounding box center [351, 258] width 72 height 8
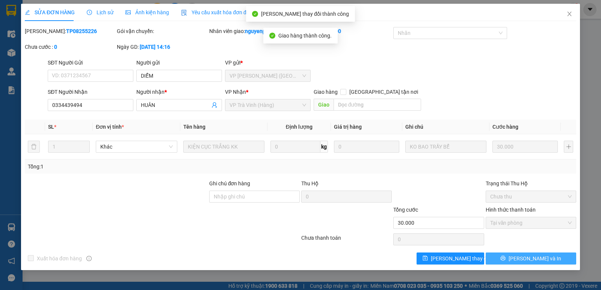
click at [566, 256] on button "[PERSON_NAME] và In" at bounding box center [530, 259] width 90 height 12
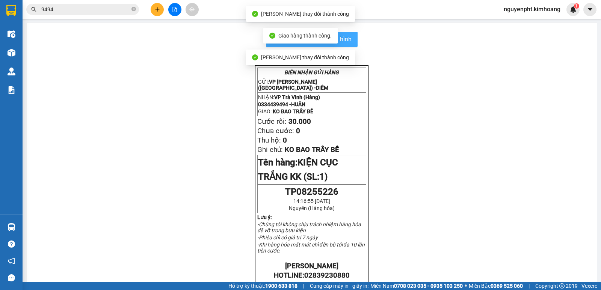
click at [348, 33] on button "In mẫu biên lai tự cấu hình" at bounding box center [312, 39] width 92 height 15
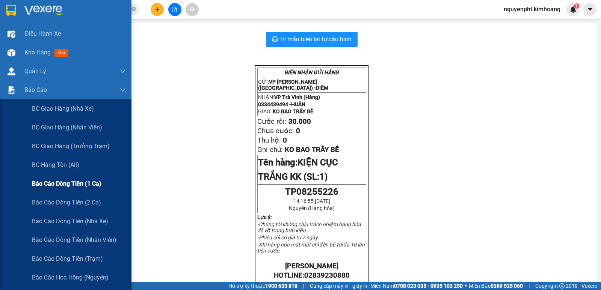
click at [56, 185] on span "Báo cáo dòng tiền (1 ca)" at bounding box center [66, 183] width 69 height 9
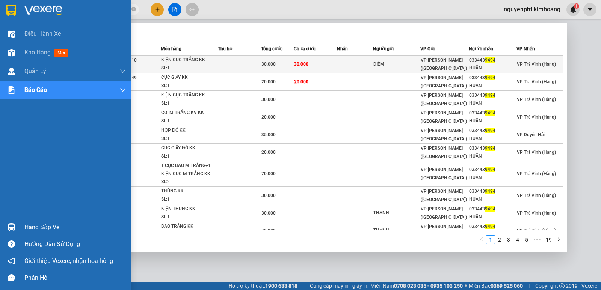
drag, startPoint x: 115, startPoint y: 11, endPoint x: 94, endPoint y: 56, distance: 49.9
click at [4, 54] on section "Kết quả tìm kiếm ( 184 ) Bộ lọc Mã ĐH Trạng thái Món hàng Thu hộ Tổng cước Chưa…" at bounding box center [300, 145] width 601 height 290
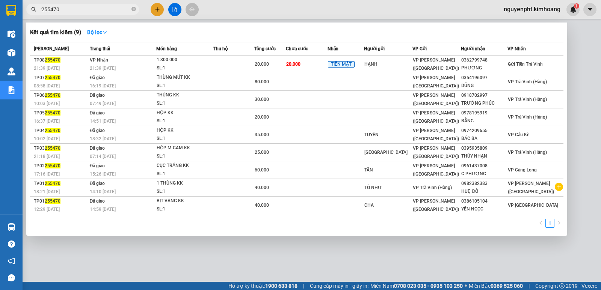
click at [139, 253] on div at bounding box center [300, 145] width 601 height 290
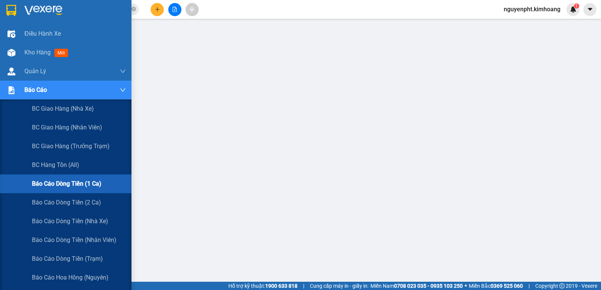
scroll to position [75, 0]
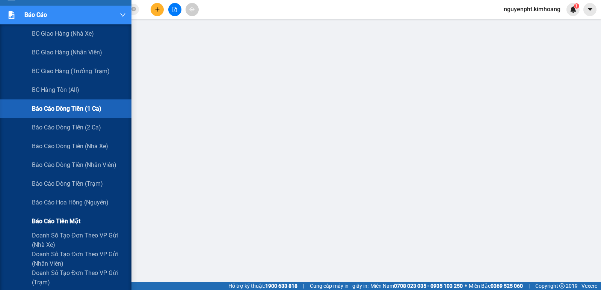
click at [56, 220] on span "Báo cáo tiền mặt" at bounding box center [56, 221] width 48 height 9
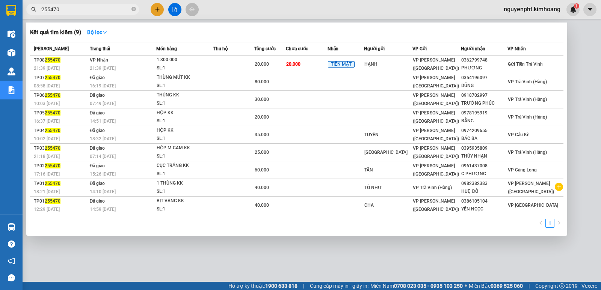
drag, startPoint x: 106, startPoint y: 9, endPoint x: 0, endPoint y: 19, distance: 106.7
click at [0, 19] on section "Kết quả tìm kiếm ( 9 ) Bộ lọc Mã ĐH Trạng thái Món hàng Thu hộ Tổng cước Chưa c…" at bounding box center [300, 145] width 601 height 290
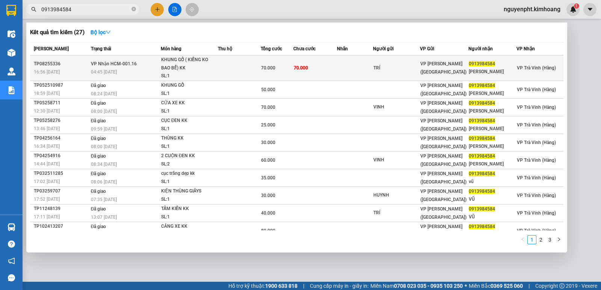
type input "0913984584"
click at [375, 66] on div "TRÍ" at bounding box center [396, 68] width 46 height 8
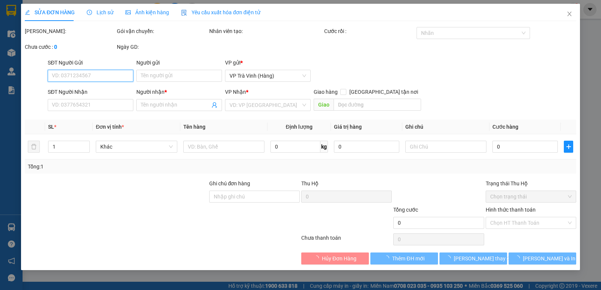
type input "TRÍ"
type input "0913984584"
type input "[PERSON_NAME]"
type input "70.000"
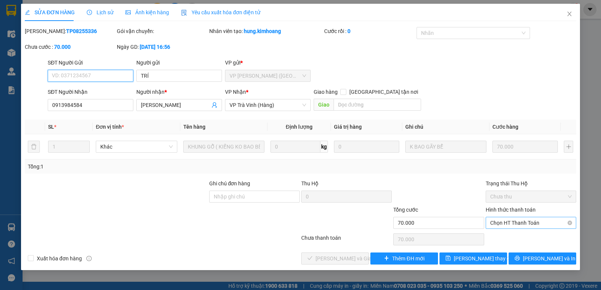
click at [519, 226] on span "Chọn HT Thanh Toán" at bounding box center [530, 222] width 81 height 11
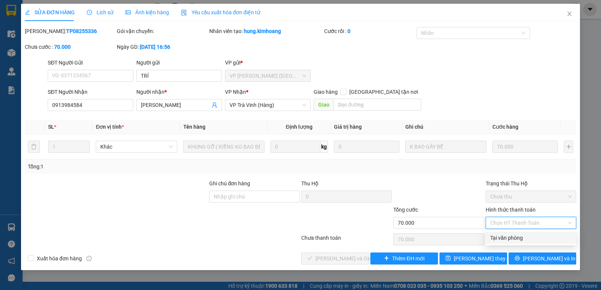
drag, startPoint x: 516, startPoint y: 242, endPoint x: 467, endPoint y: 242, distance: 49.5
click at [516, 242] on div "Tại văn phòng" at bounding box center [530, 238] width 90 height 12
type input "0"
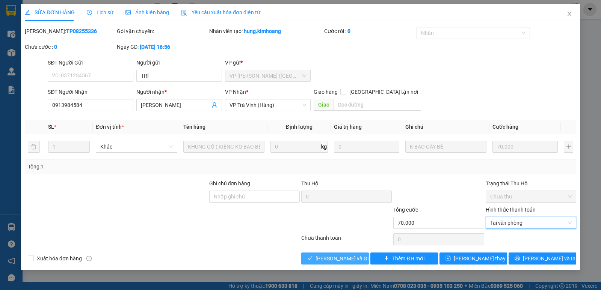
click at [322, 258] on span "[PERSON_NAME] và Giao hàng" at bounding box center [351, 258] width 72 height 8
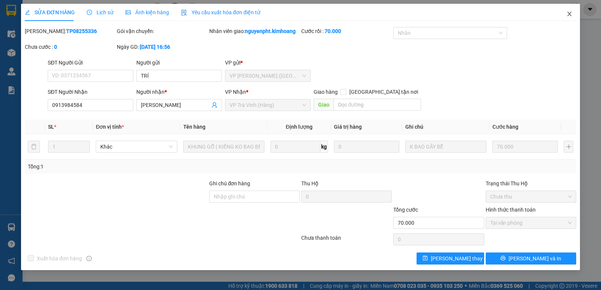
click at [568, 15] on icon "close" at bounding box center [569, 14] width 6 height 6
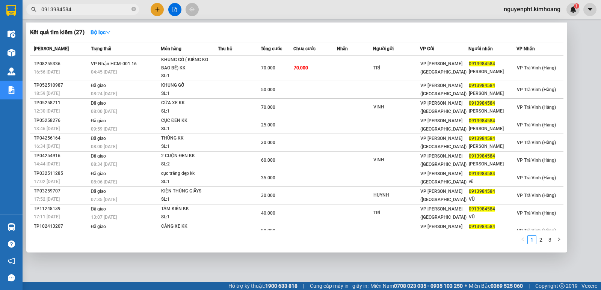
drag, startPoint x: 106, startPoint y: 9, endPoint x: 0, endPoint y: 9, distance: 106.2
click at [0, 14] on section "Kết quả tìm kiếm ( 27 ) Bộ lọc Mã ĐH Trạng thái Món hàng Thu hộ Tổng cước Chưa …" at bounding box center [300, 145] width 601 height 290
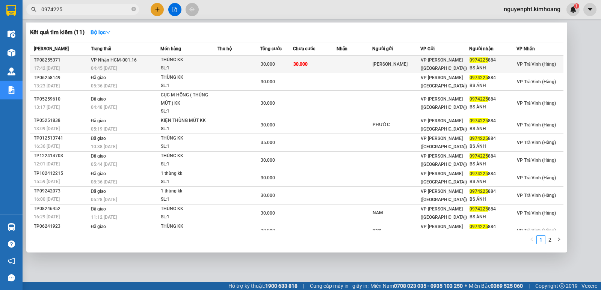
type input "0974225"
click at [293, 67] on span "30.000" at bounding box center [300, 64] width 14 height 5
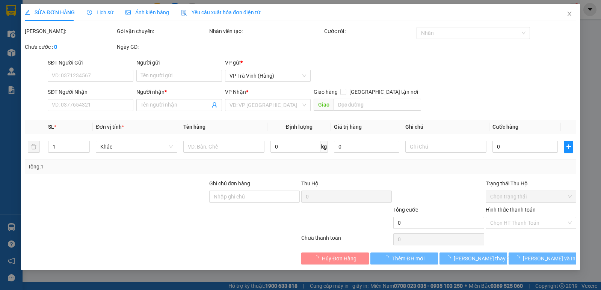
type input "[PERSON_NAME]"
type input "0974225884"
type input "BS ÁNH"
type input "30.000"
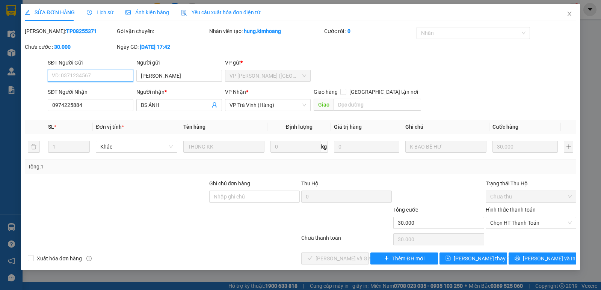
drag, startPoint x: 523, startPoint y: 223, endPoint x: 515, endPoint y: 229, distance: 9.3
click at [522, 223] on span "Chọn HT Thanh Toán" at bounding box center [530, 222] width 81 height 11
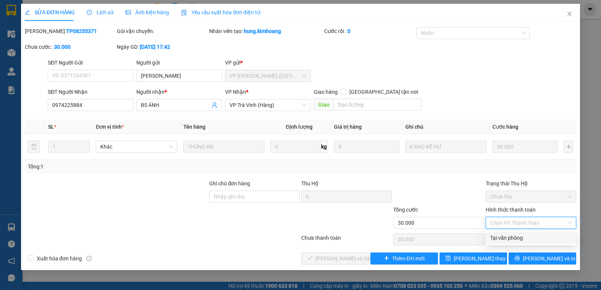
click at [508, 239] on div "Tại văn phòng" at bounding box center [530, 238] width 81 height 8
type input "0"
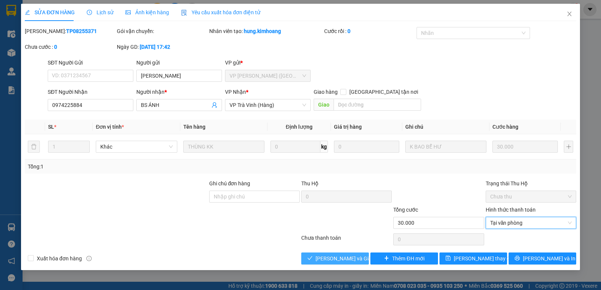
click at [321, 261] on span "[PERSON_NAME] và Giao hàng" at bounding box center [351, 258] width 72 height 8
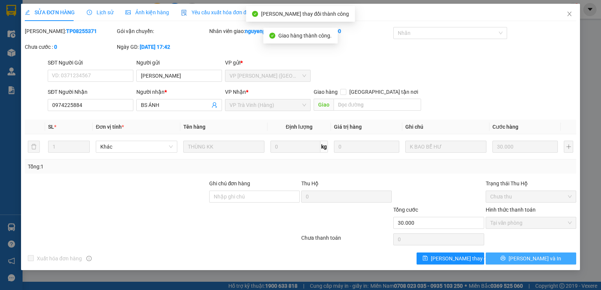
click at [529, 256] on span "[PERSON_NAME] và In" at bounding box center [534, 258] width 53 height 8
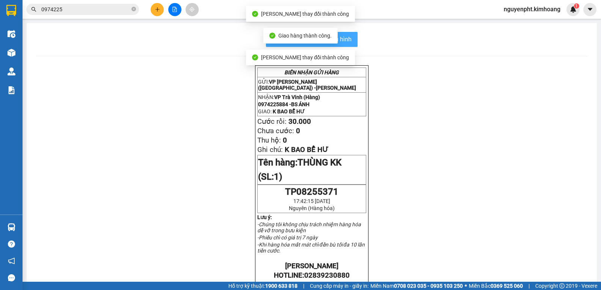
click at [346, 33] on button "In mẫu biên lai tự cấu hình" at bounding box center [312, 39] width 92 height 15
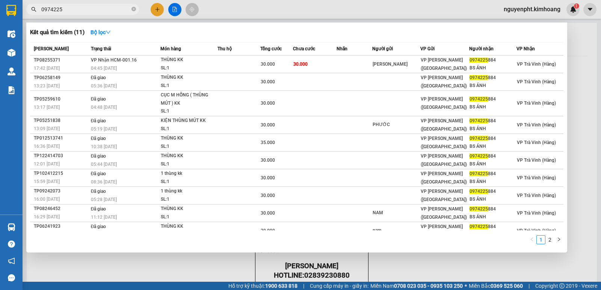
click at [114, 6] on input "0974225" at bounding box center [85, 9] width 89 height 8
click at [134, 9] on icon "close-circle" at bounding box center [133, 9] width 5 height 5
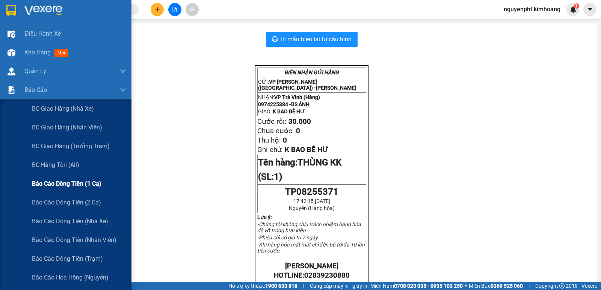
click at [72, 182] on span "Báo cáo dòng tiền (1 ca)" at bounding box center [66, 183] width 69 height 9
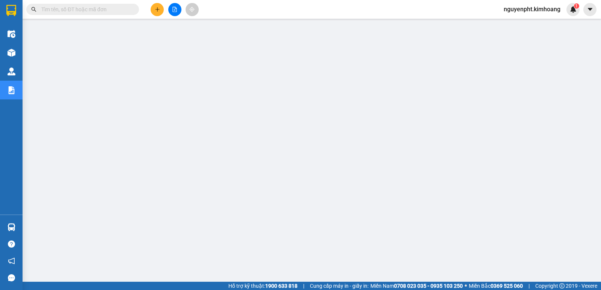
click at [542, 9] on span "nguyenpht.kimhoang" at bounding box center [531, 9] width 69 height 9
click at [513, 26] on span "Đăng xuất" at bounding box center [534, 23] width 54 height 8
